Goal: Information Seeking & Learning: Learn about a topic

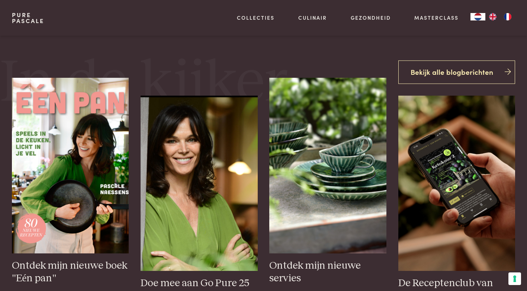
scroll to position [314, 0]
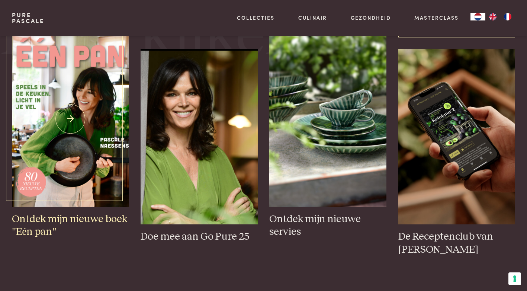
click at [71, 118] on img at bounding box center [70, 119] width 117 height 176
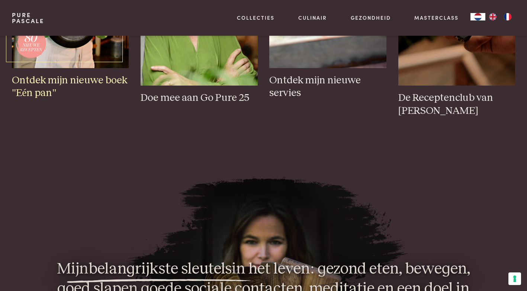
scroll to position [0, 0]
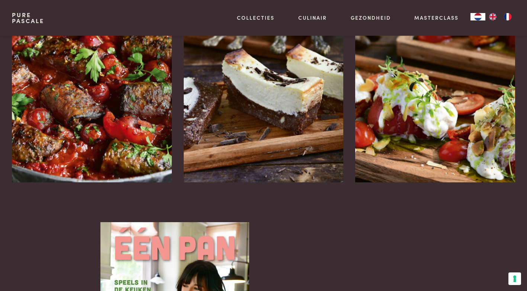
scroll to position [968, 0]
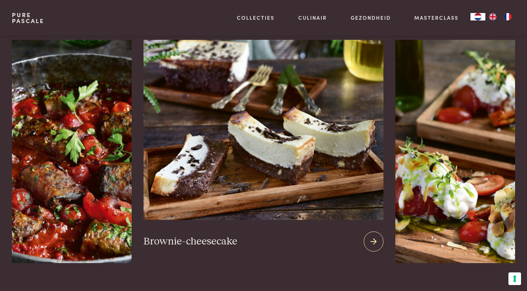
click at [217, 240] on h3 "Brownie-cheesecake" at bounding box center [191, 241] width 94 height 13
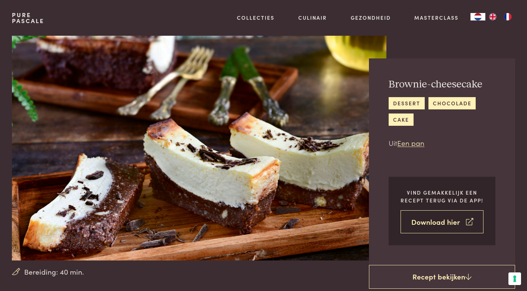
click at [439, 222] on link "Download hier" at bounding box center [442, 221] width 83 height 23
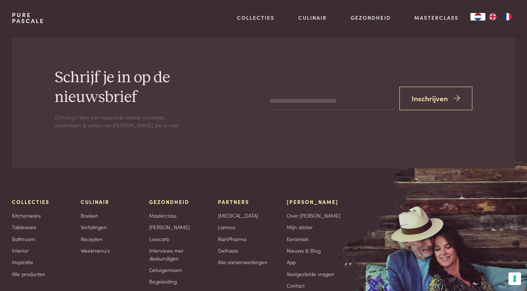
scroll to position [1463, 0]
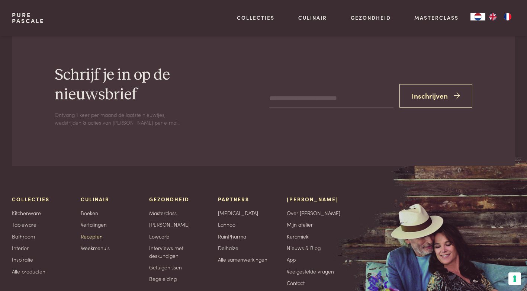
click at [87, 233] on link "Recepten" at bounding box center [92, 237] width 22 height 8
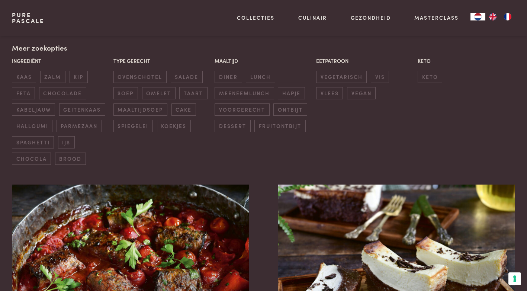
scroll to position [340, 0]
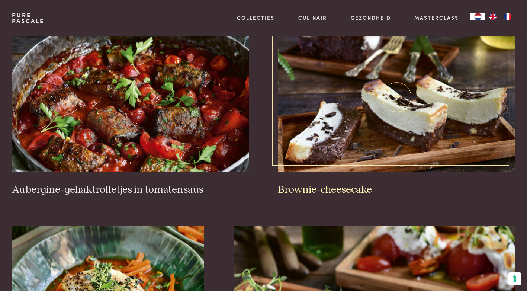
click at [365, 116] on img at bounding box center [396, 97] width 237 height 149
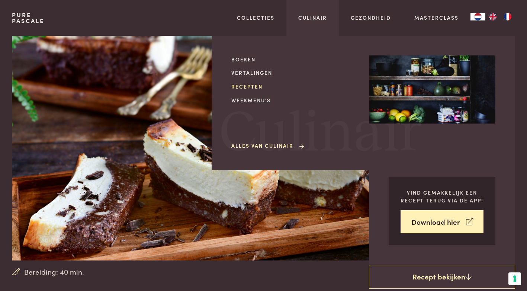
click at [253, 86] on link "Recepten" at bounding box center [294, 87] width 126 height 8
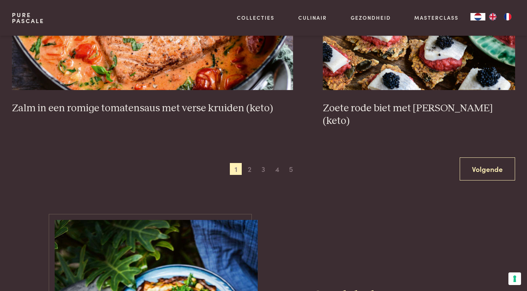
scroll to position [1446, 0]
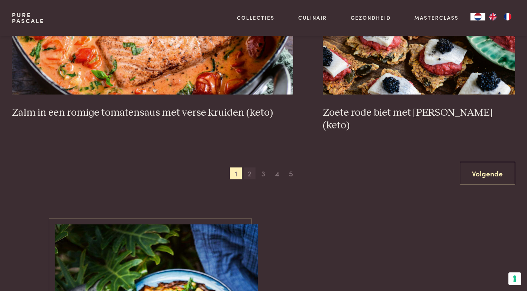
click at [250, 167] on span "2" at bounding box center [250, 173] width 12 height 12
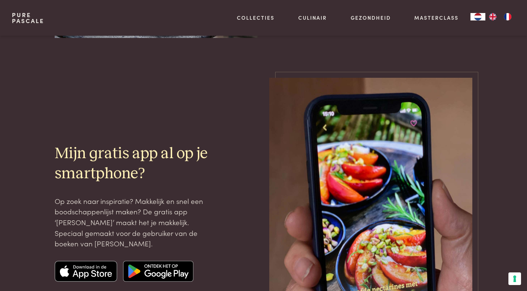
scroll to position [1932, 0]
